Goal: Task Accomplishment & Management: Manage account settings

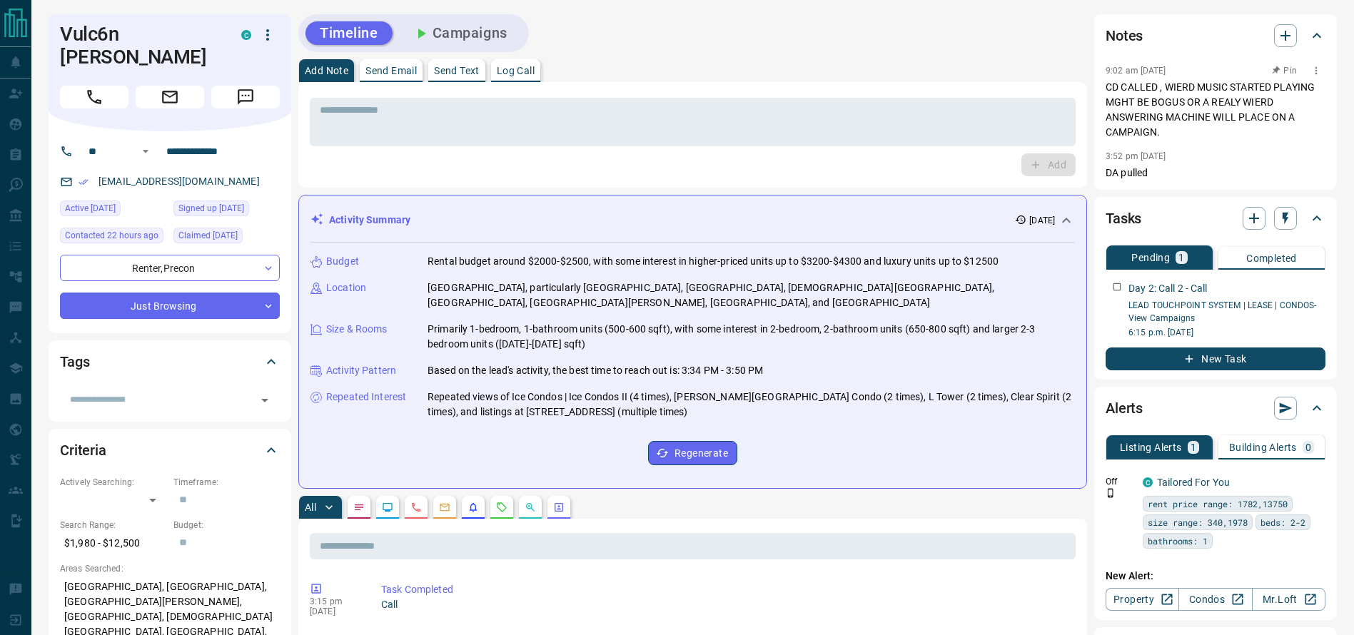
click at [1207, 97] on p "CD CALLED , WIERD MUSIC STARTED PLAYING MGHT BE BOGUS OR A REALY WIERD ANSWERIN…" at bounding box center [1216, 110] width 220 height 60
click at [1118, 98] on p "CD CALLED , WIERD MUSIC STARTED PLAYING MGHT BE BOGUS OR A REALY WIERD ANSWERIN…" at bounding box center [1216, 110] width 220 height 60
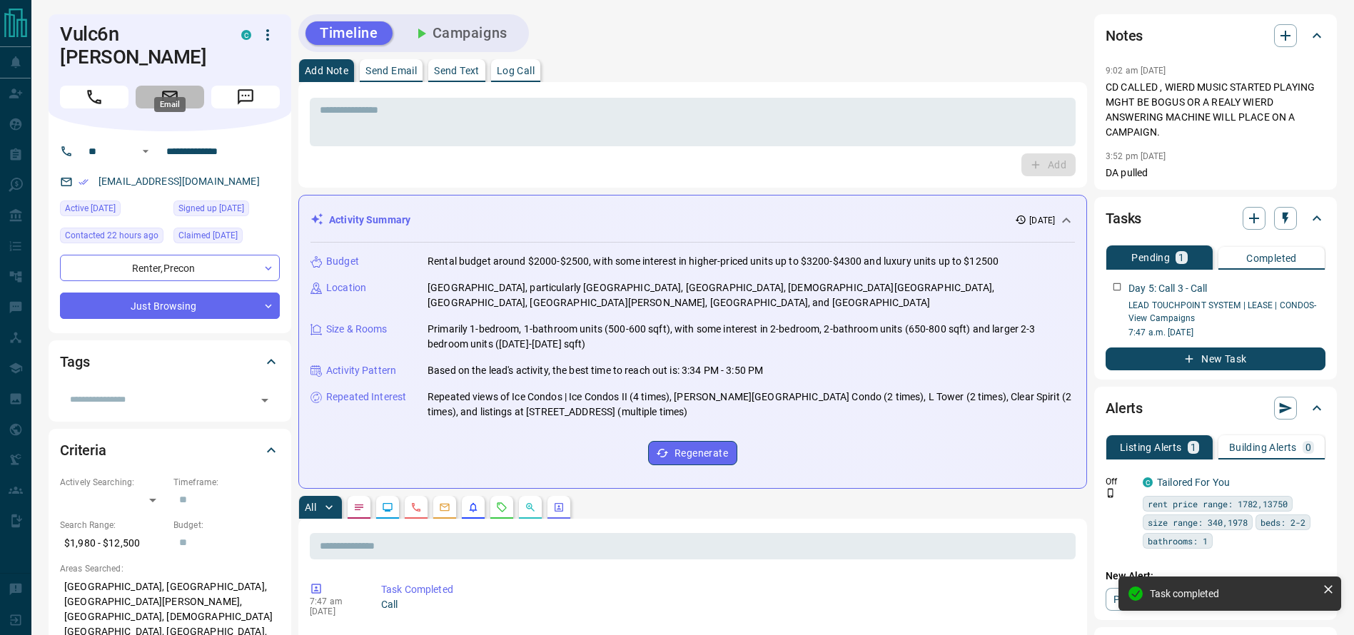
drag, startPoint x: 139, startPoint y: 79, endPoint x: 127, endPoint y: 79, distance: 12.1
click at [127, 80] on div at bounding box center [170, 94] width 220 height 29
click at [126, 86] on button "Call" at bounding box center [94, 97] width 69 height 23
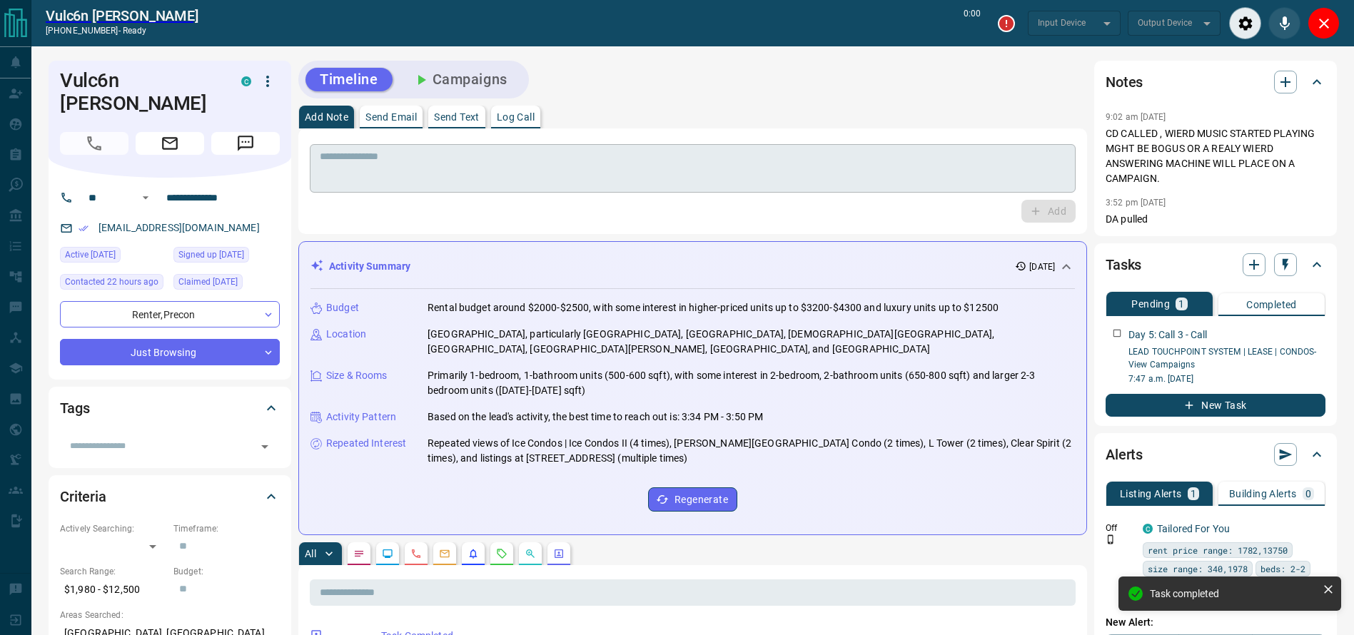
type input "*******"
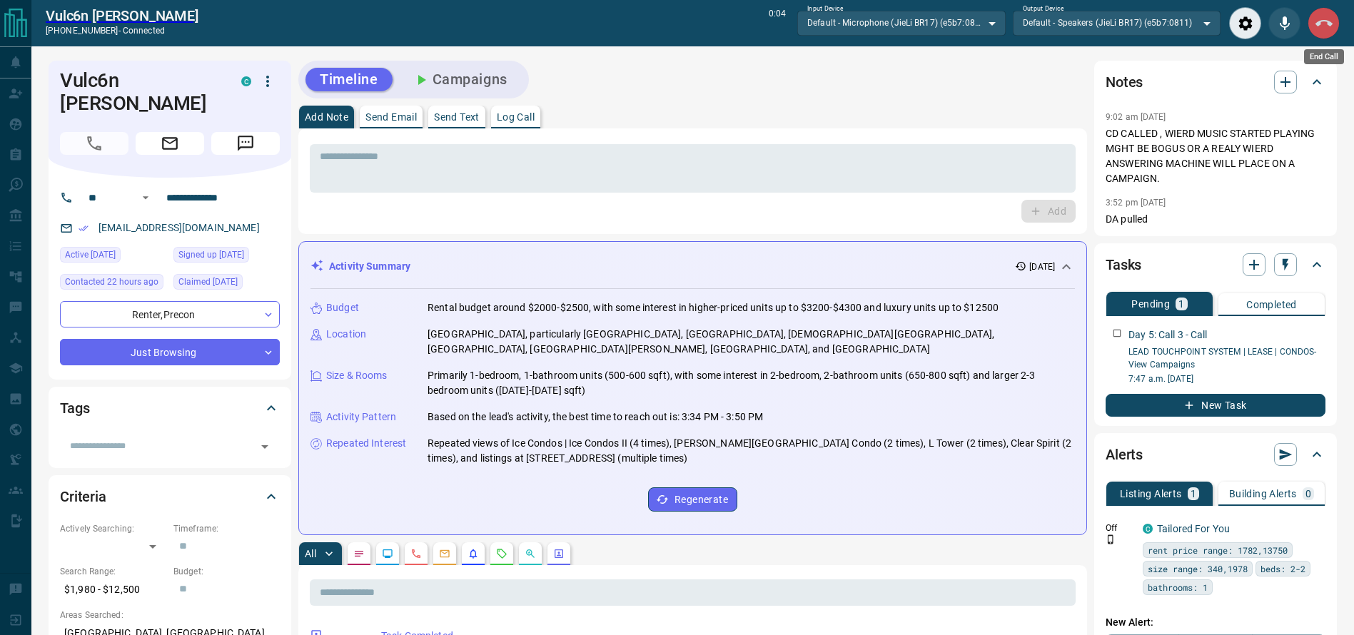
click at [1330, 17] on icon "End Call" at bounding box center [1323, 23] width 17 height 17
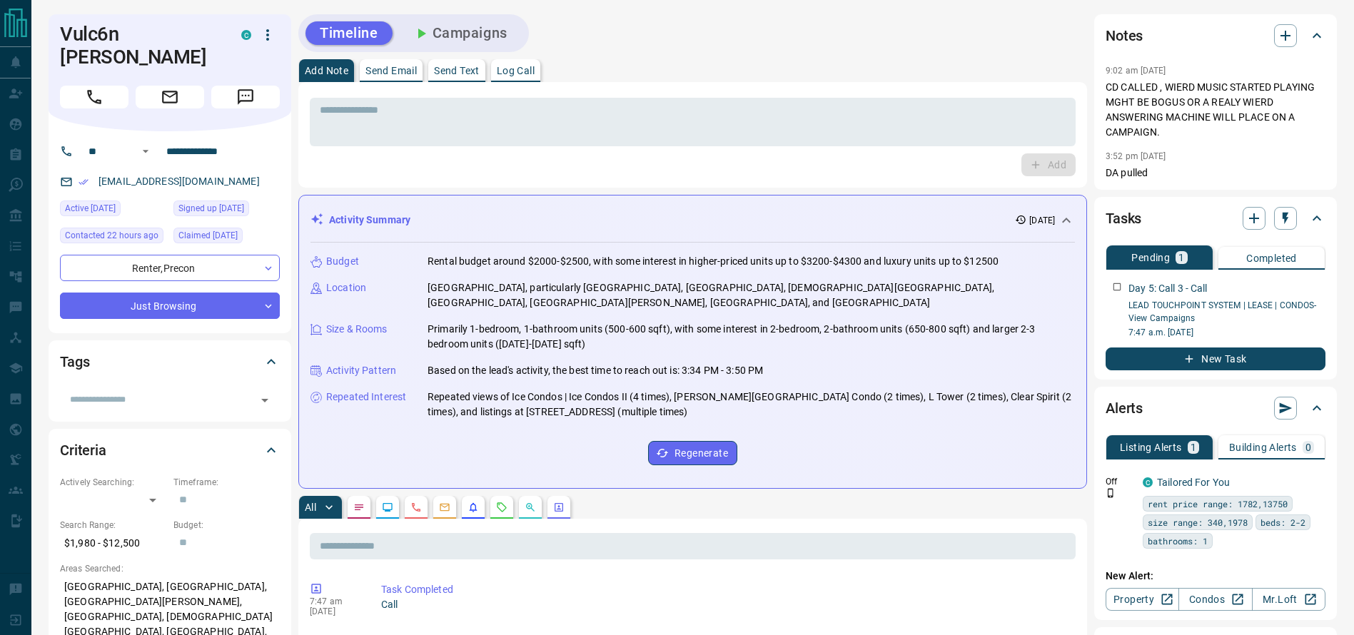
click at [1032, 92] on div "* ​ Add" at bounding box center [692, 135] width 789 height 106
click at [1027, 97] on div "* ​" at bounding box center [693, 119] width 766 height 53
click at [1023, 104] on div "* ​" at bounding box center [693, 122] width 766 height 49
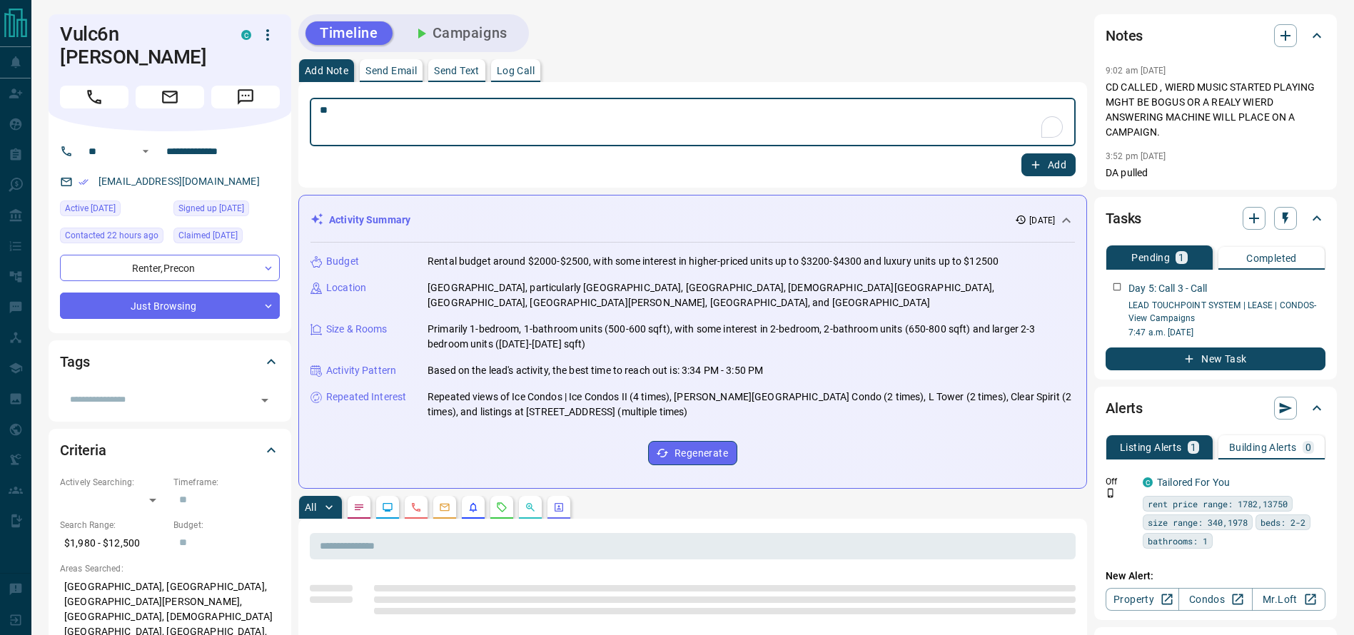
type textarea "**"
